Goal: Task Accomplishment & Management: Manage account settings

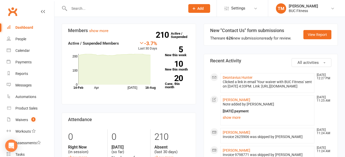
scroll to position [26, 0]
click at [237, 78] on link "Deontavius Hunter" at bounding box center [237, 77] width 30 height 4
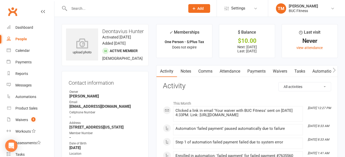
click at [262, 75] on link "Payments" at bounding box center [255, 71] width 25 height 12
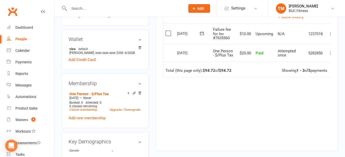
scroll to position [154, 0]
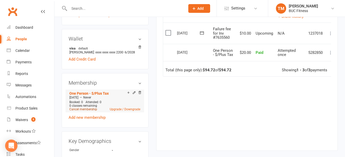
click at [82, 111] on link "Cancel membership" at bounding box center [83, 110] width 28 height 4
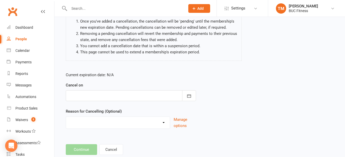
scroll to position [51, 0]
click at [120, 95] on div at bounding box center [131, 95] width 130 height 11
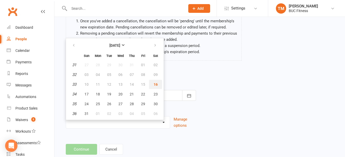
click at [155, 83] on span "16" at bounding box center [155, 84] width 4 height 4
type input "[DATE]"
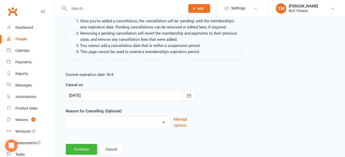
click at [122, 122] on select "Holiday Injury Other reason" at bounding box center [118, 121] width 104 height 10
select select "2"
click at [66, 116] on select "Holiday Injury Other reason" at bounding box center [118, 121] width 104 height 10
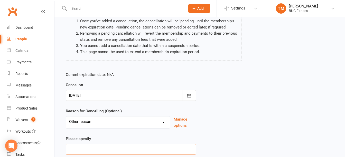
click at [106, 148] on input at bounding box center [131, 149] width 130 height 11
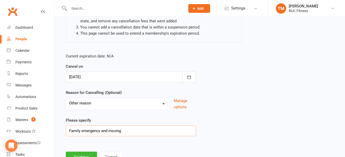
scroll to position [91, 0]
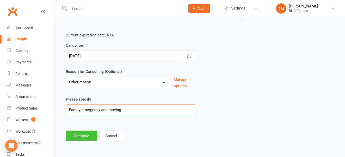
type input "Family emergency and moving"
click at [87, 136] on button "Continue" at bounding box center [81, 136] width 31 height 11
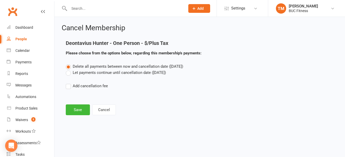
scroll to position [0, 0]
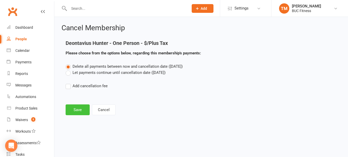
click at [78, 112] on button "Save" at bounding box center [78, 109] width 24 height 11
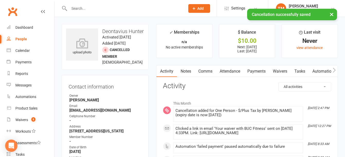
click at [260, 70] on link "Payments" at bounding box center [255, 71] width 25 height 12
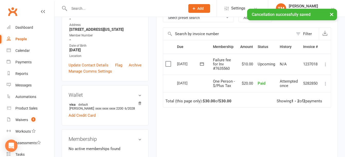
scroll to position [103, 0]
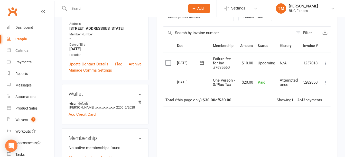
click at [169, 62] on label at bounding box center [168, 62] width 7 height 5
click at [169, 60] on input "checkbox" at bounding box center [166, 60] width 3 height 0
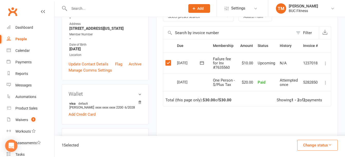
click at [321, 144] on button "Change status" at bounding box center [317, 145] width 41 height 11
click at [296, 131] on link "Skipped" at bounding box center [311, 131] width 51 height 10
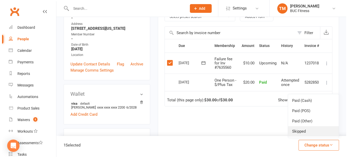
scroll to position [96, 0]
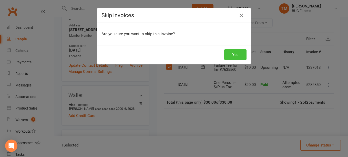
click at [231, 53] on button "Yes" at bounding box center [235, 54] width 22 height 11
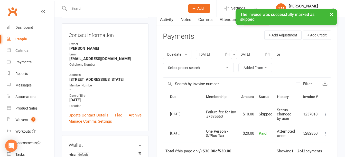
scroll to position [51, 0]
click at [184, 9] on div "× The invoice was successfully marked as skipped" at bounding box center [169, 9] width 338 height 0
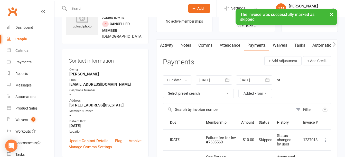
scroll to position [0, 0]
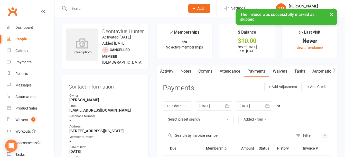
click at [186, 73] on link "Notes" at bounding box center [186, 71] width 18 height 12
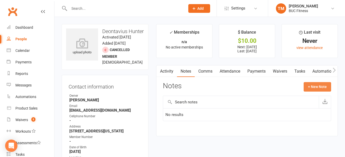
click at [319, 86] on button "+ New Note" at bounding box center [316, 86] width 27 height 9
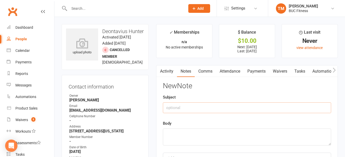
click at [197, 106] on input "text" at bounding box center [247, 107] width 168 height 11
type input "Cancel Membership"
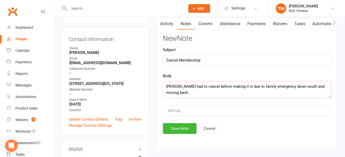
scroll to position [51, 0]
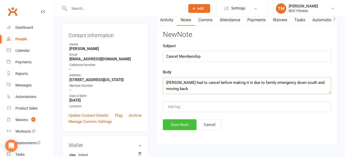
type textarea "[PERSON_NAME] had to cancel before making it in due to family emergency down so…"
click at [177, 127] on button "Save Note" at bounding box center [180, 124] width 34 height 11
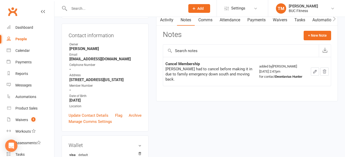
scroll to position [0, 0]
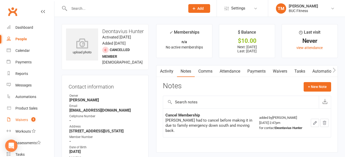
click at [17, 119] on div "Waivers" at bounding box center [21, 120] width 13 height 4
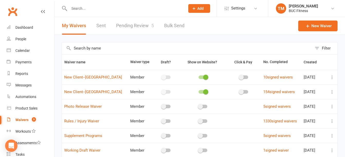
click at [132, 25] on link "Pending Review 5" at bounding box center [135, 26] width 38 height 18
